Goal: Check status: Check status

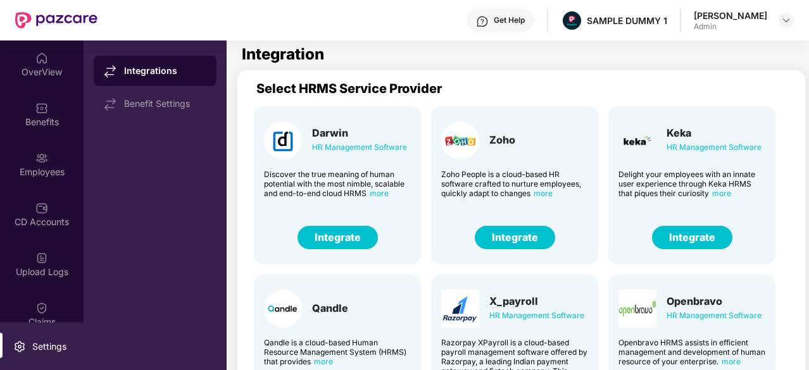
click at [44, 157] on img at bounding box center [41, 158] width 13 height 13
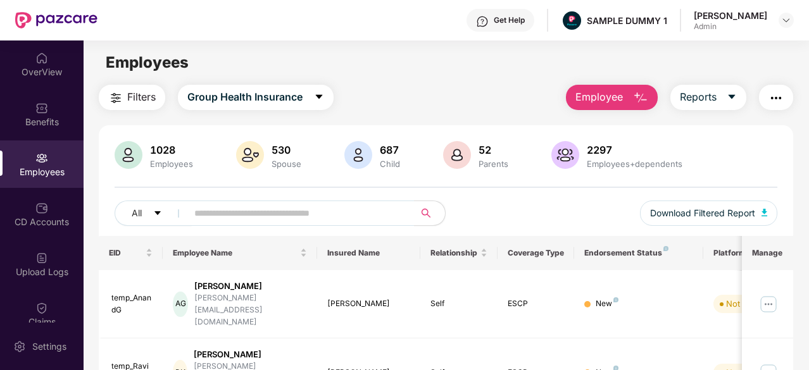
drag, startPoint x: 110, startPoint y: 246, endPoint x: 522, endPoint y: 246, distance: 411.4
click at [522, 246] on tr "EID Employee Name Insured Name Relationship Coverage Type Endorsement Status Pl…" at bounding box center [510, 253] width 823 height 34
click at [621, 104] on span "Employee" at bounding box center [598, 97] width 47 height 16
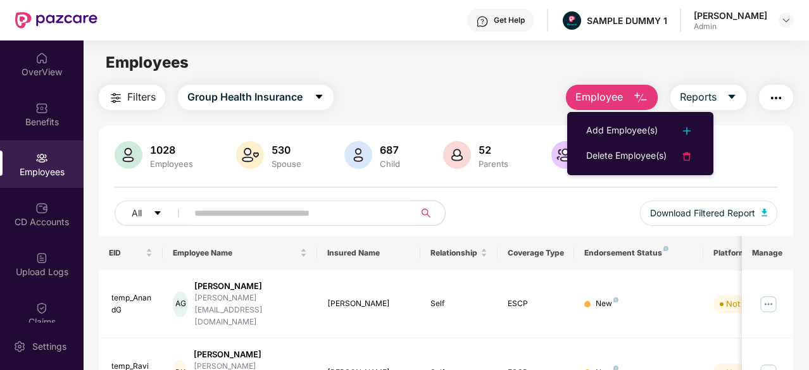
click at [626, 118] on ul "Add Employee(s) Delete Employee(s)" at bounding box center [640, 143] width 146 height 63
click at [621, 125] on div "Add Employee(s)" at bounding box center [622, 130] width 72 height 15
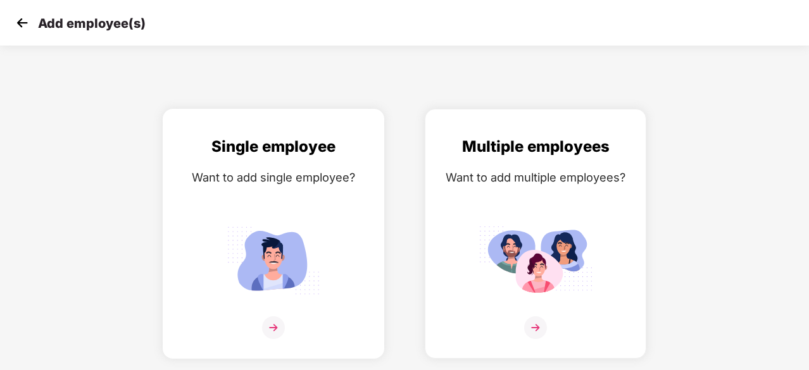
click at [337, 237] on div "Single employee Want to add single employee?" at bounding box center [273, 245] width 195 height 220
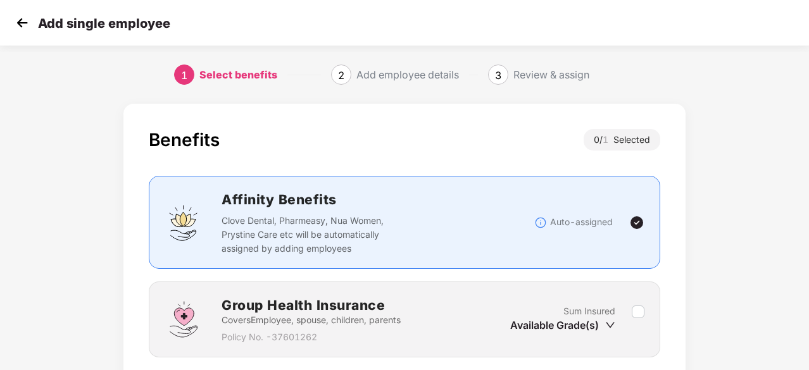
scroll to position [96, 0]
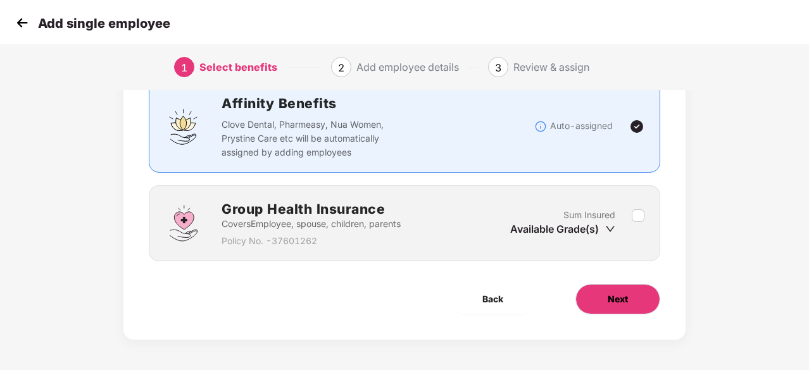
click at [627, 301] on span "Next" at bounding box center [618, 299] width 20 height 14
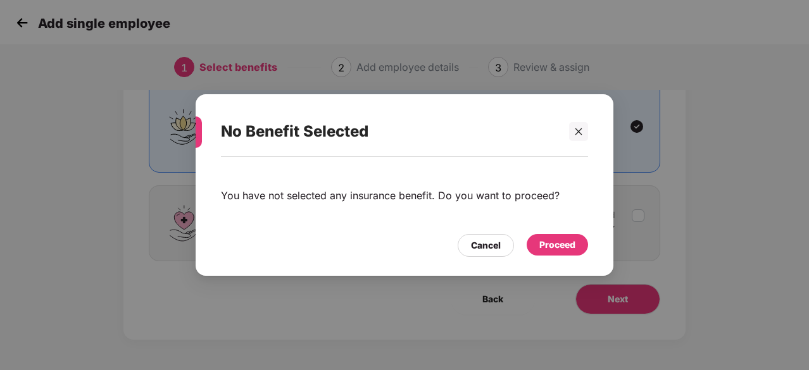
click at [550, 244] on div "Proceed" at bounding box center [557, 245] width 36 height 14
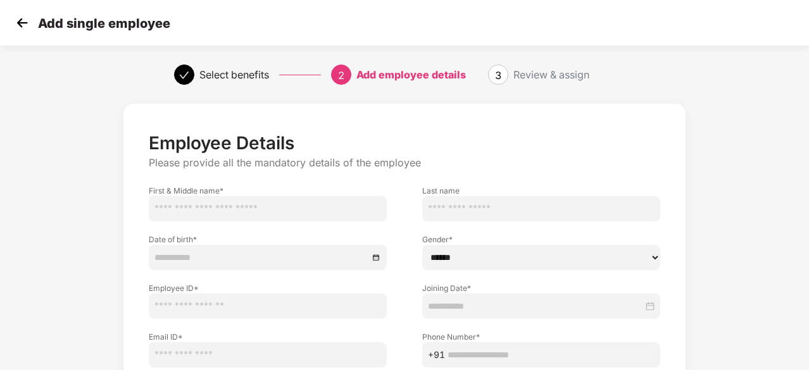
scroll to position [65, 0]
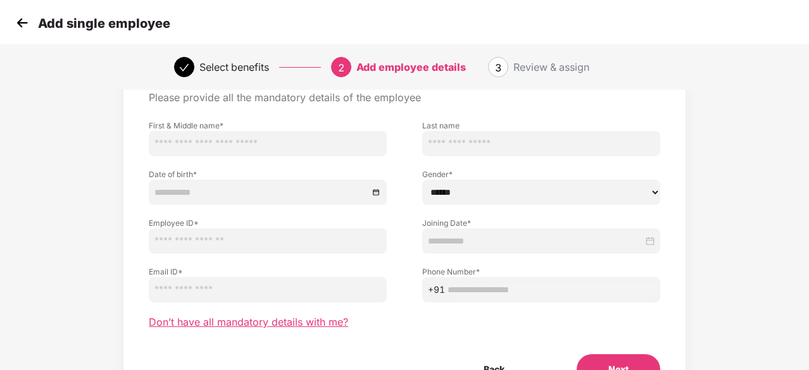
click at [244, 321] on span "Don’t have all mandatory details with me?" at bounding box center [248, 322] width 199 height 13
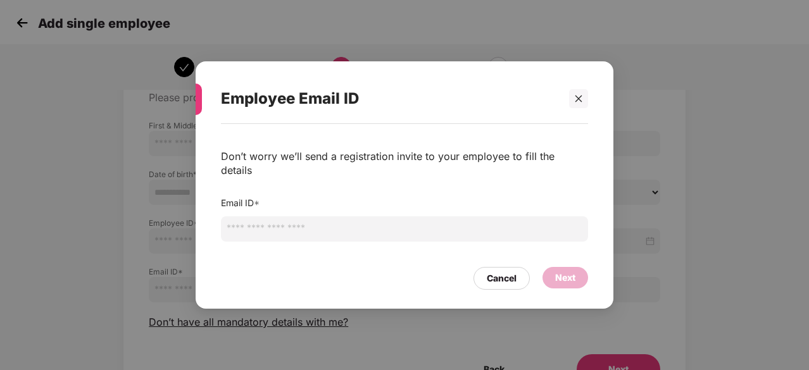
drag, startPoint x: 579, startPoint y: 112, endPoint x: 525, endPoint y: 59, distance: 75.2
click at [525, 59] on div "Employee Email ID Don’t worry we’ll send a registration invite to your employee…" at bounding box center [404, 185] width 809 height 370
click at [584, 108] on div at bounding box center [578, 98] width 19 height 19
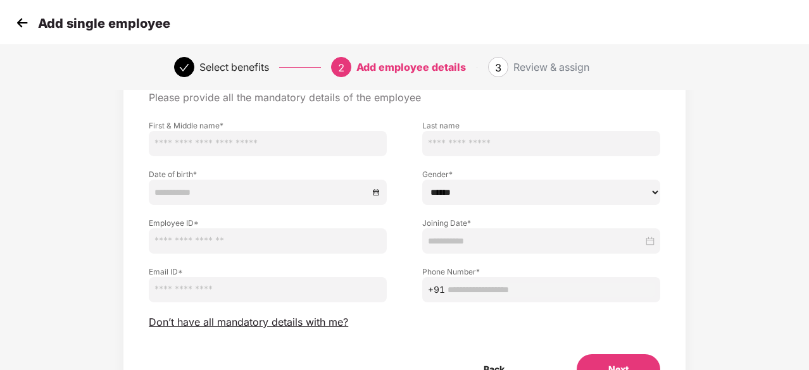
click at [15, 27] on img at bounding box center [22, 22] width 19 height 19
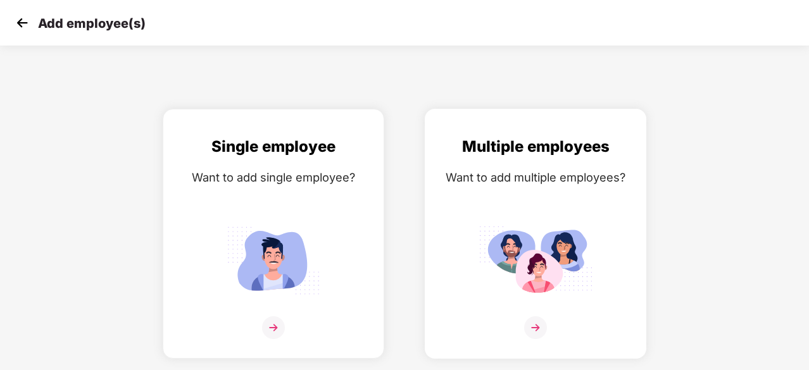
click at [530, 210] on div "Multiple employees Want to add multiple employees?" at bounding box center [535, 245] width 195 height 220
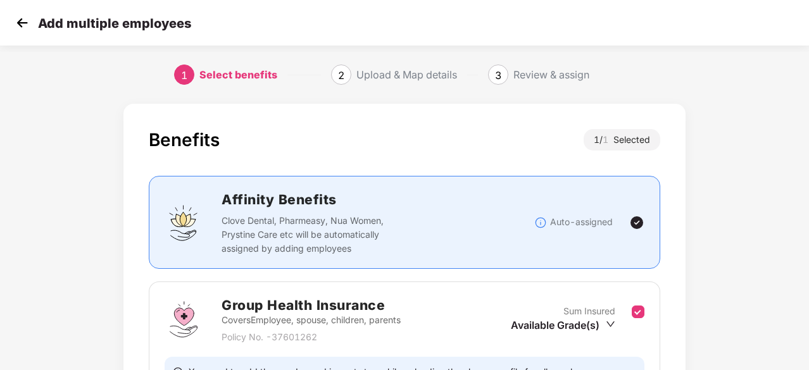
scroll to position [139, 0]
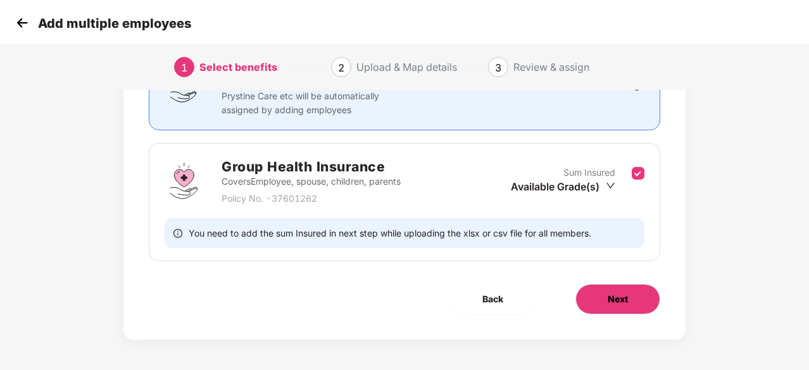
click at [647, 312] on button "Next" at bounding box center [617, 299] width 85 height 30
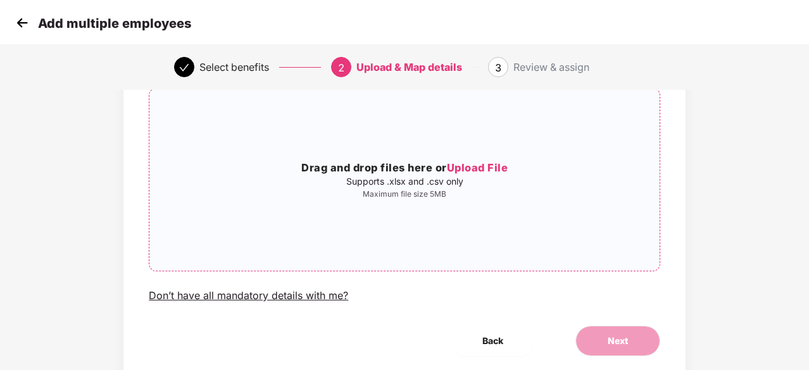
scroll to position [0, 0]
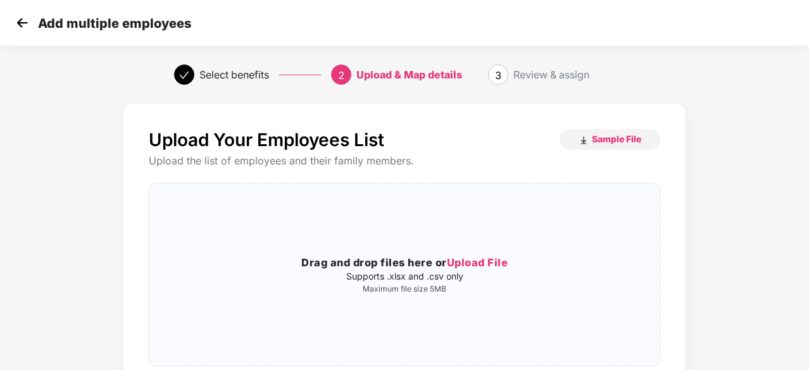
click at [20, 26] on img at bounding box center [22, 22] width 19 height 19
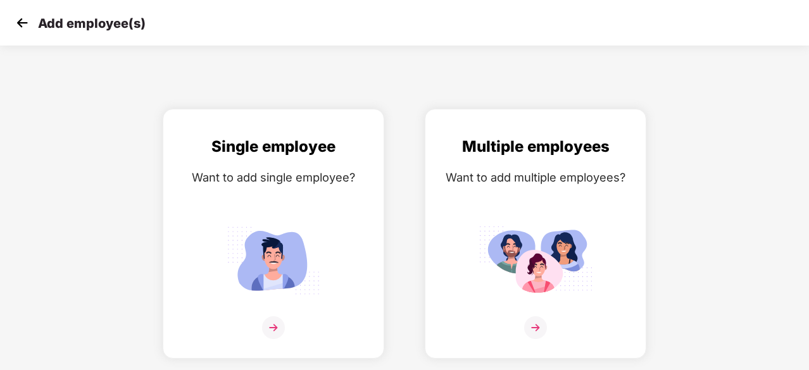
click at [20, 26] on img at bounding box center [22, 22] width 19 height 19
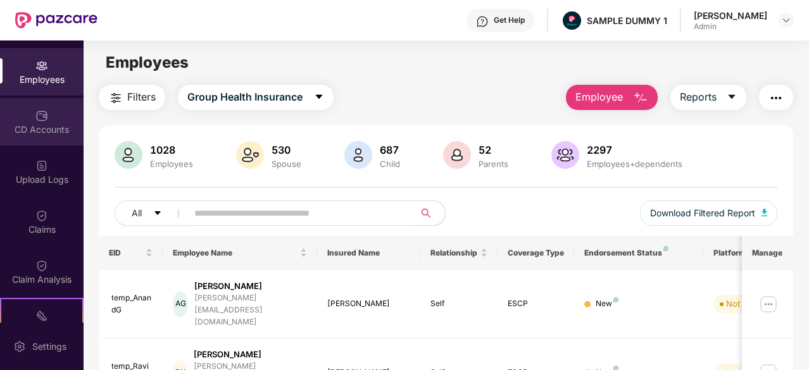
scroll to position [92, 0]
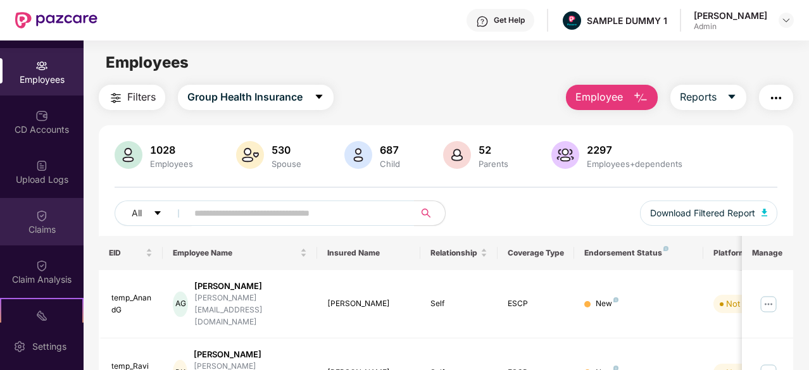
click at [37, 218] on img at bounding box center [41, 215] width 13 height 13
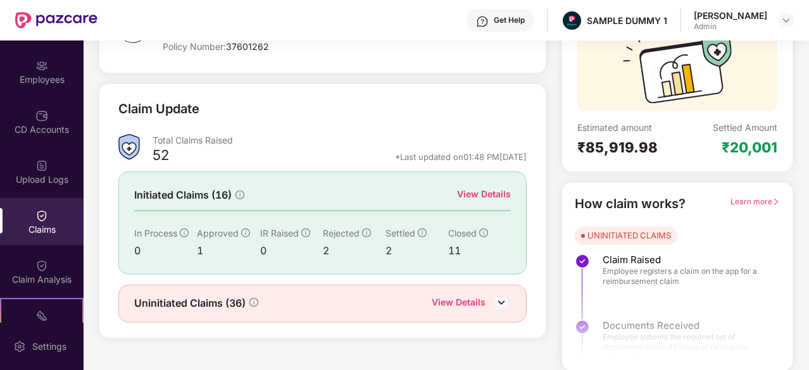
scroll to position [124, 0]
click at [490, 195] on div "View Details" at bounding box center [484, 194] width 54 height 14
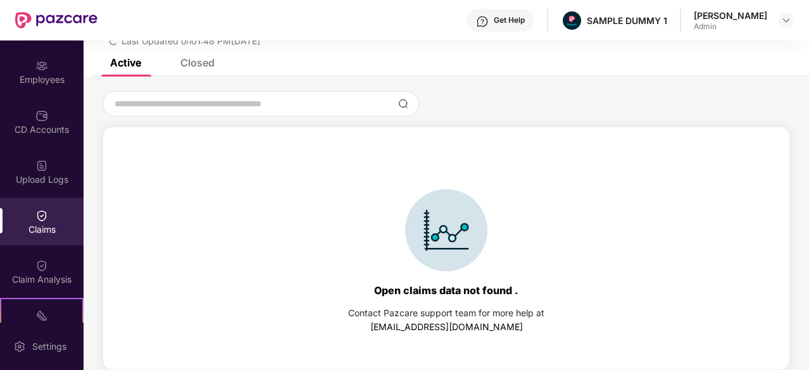
click at [195, 58] on div "List of Initiated Claims Last Updated on 01:48 PM[DATE]" at bounding box center [446, 22] width 725 height 73
click at [200, 63] on div "Closed" at bounding box center [197, 62] width 34 height 13
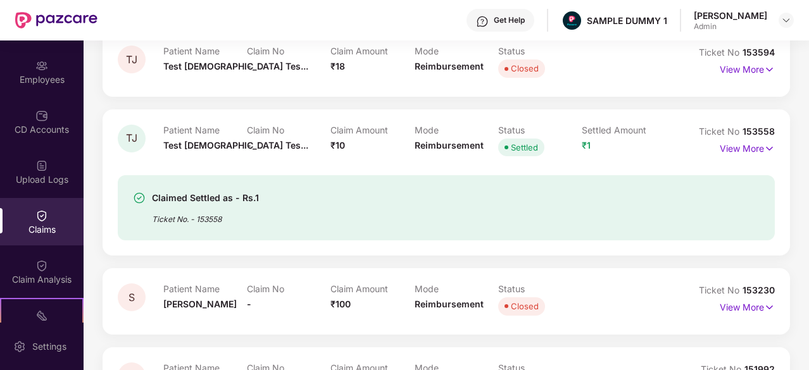
scroll to position [229, 0]
click at [758, 146] on p "View More" at bounding box center [747, 147] width 55 height 17
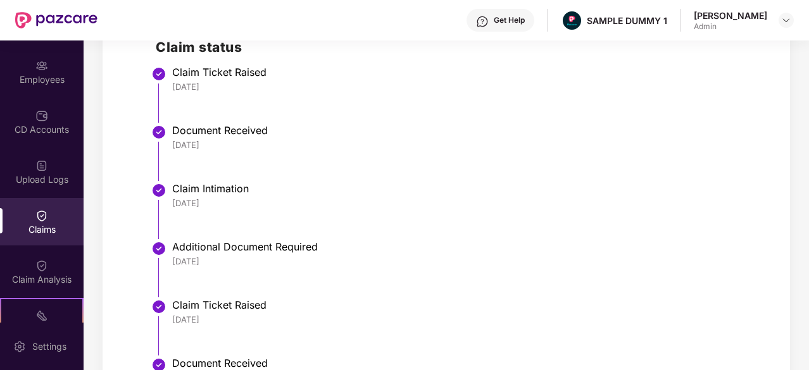
scroll to position [520, 0]
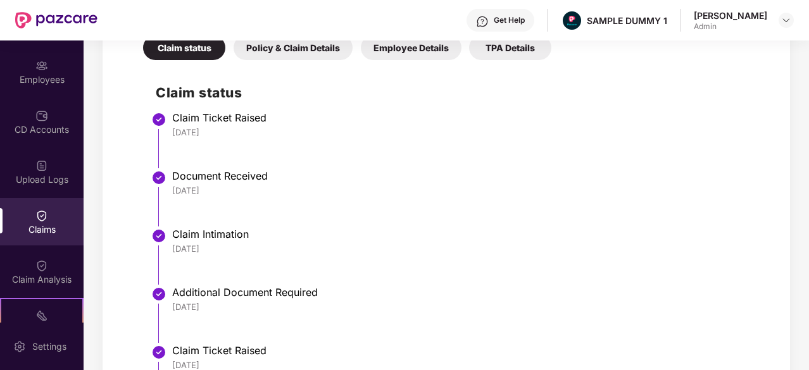
drag, startPoint x: 222, startPoint y: 140, endPoint x: 170, endPoint y: 135, distance: 52.1
click at [170, 135] on li "Claim Ticket Raised [DATE]" at bounding box center [459, 145] width 606 height 58
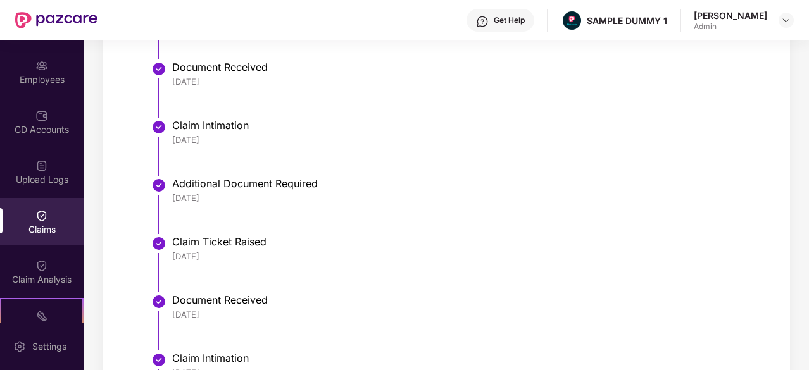
scroll to position [570, 0]
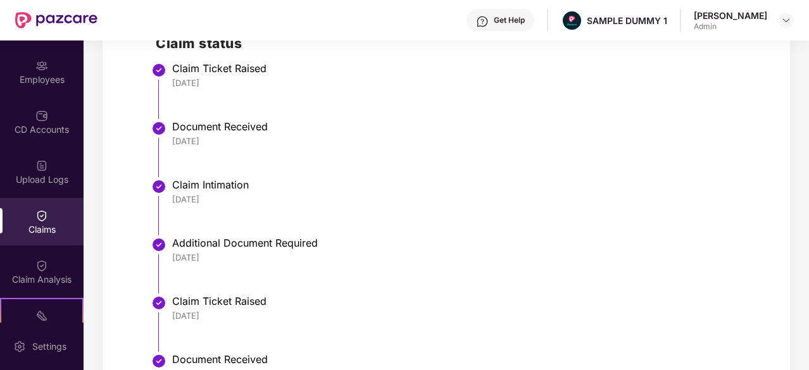
drag, startPoint x: 226, startPoint y: 136, endPoint x: 175, endPoint y: 139, distance: 50.7
click at [175, 139] on div "[DATE]" at bounding box center [467, 140] width 590 height 11
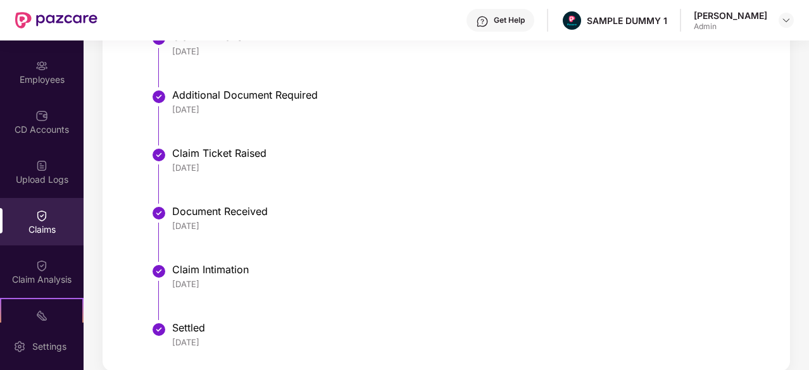
scroll to position [722, 0]
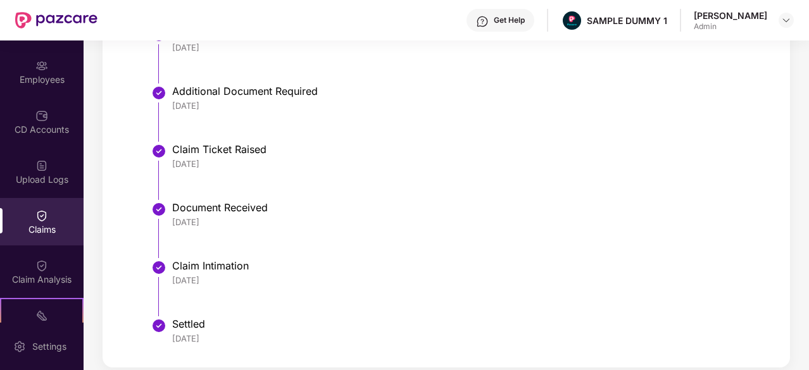
drag, startPoint x: 215, startPoint y: 278, endPoint x: 167, endPoint y: 278, distance: 48.1
click at [167, 278] on li "Claim Intimation [DATE]" at bounding box center [459, 293] width 606 height 58
drag, startPoint x: 224, startPoint y: 331, endPoint x: 176, endPoint y: 342, distance: 49.3
click at [176, 342] on div "Settled [DATE]" at bounding box center [467, 331] width 590 height 27
click at [277, 321] on div "Settled" at bounding box center [467, 324] width 590 height 13
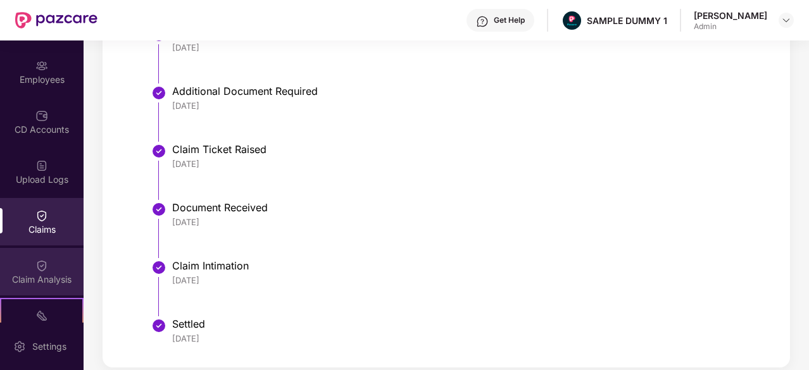
click at [44, 280] on div "Claim Analysis" at bounding box center [42, 279] width 84 height 13
